Goal: Information Seeking & Learning: Understand process/instructions

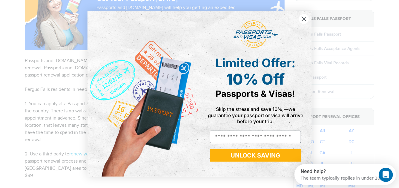
drag, startPoint x: 303, startPoint y: 18, endPoint x: 295, endPoint y: 25, distance: 10.4
click at [303, 19] on icon "Close dialog" at bounding box center [304, 19] width 10 height 10
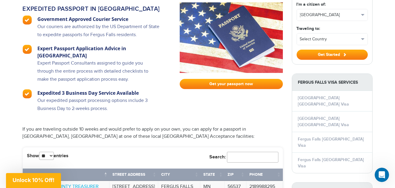
scroll to position [498, 0]
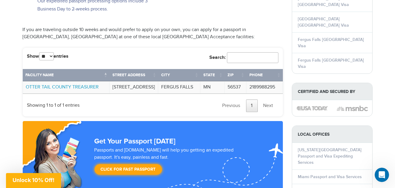
click at [53, 84] on link "OTTER TAIL COUNTY TREASURER" at bounding box center [62, 87] width 73 height 6
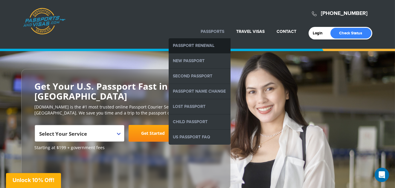
click at [196, 46] on link "Passport Renewal" at bounding box center [200, 45] width 62 height 15
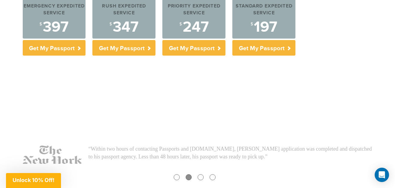
scroll to position [398, 0]
